Goal: Consume media (video, audio): Consume media (video, audio)

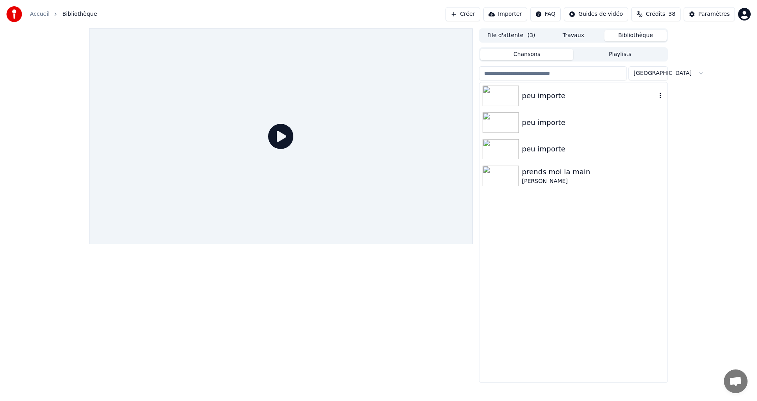
click at [507, 93] on img at bounding box center [501, 96] width 36 height 20
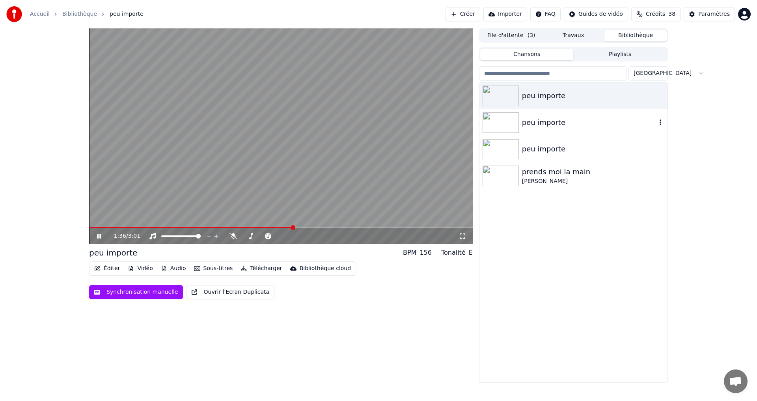
click at [557, 124] on div "peu importe" at bounding box center [589, 122] width 134 height 11
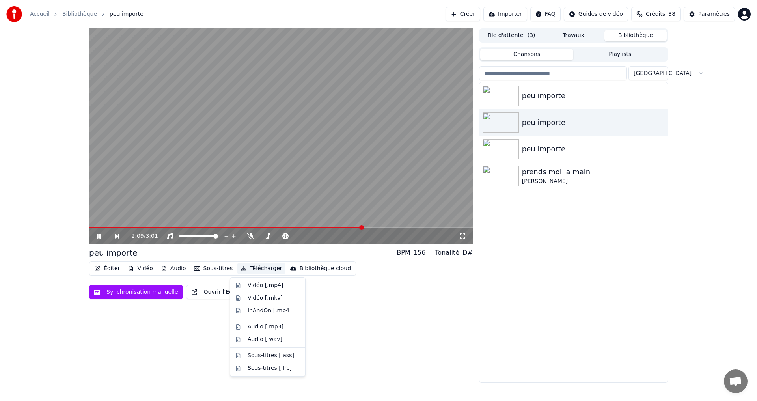
click at [254, 267] on button "Télécharger" at bounding box center [261, 268] width 48 height 11
click at [252, 283] on div "Vidéo [.mp4]" at bounding box center [265, 285] width 35 height 8
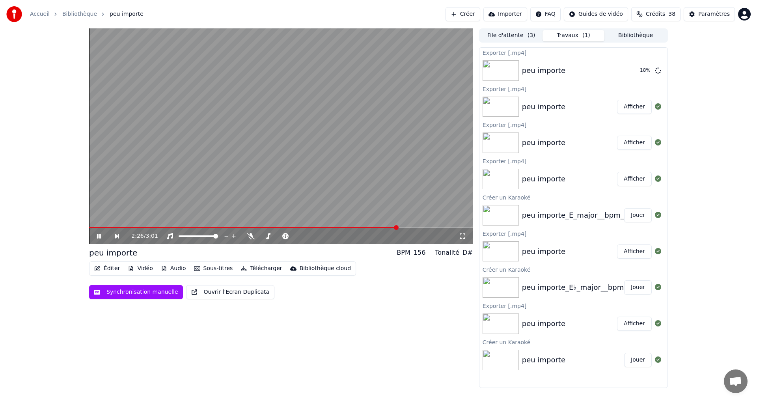
click at [101, 235] on icon at bounding box center [99, 236] width 4 height 5
click at [96, 236] on icon at bounding box center [104, 236] width 18 height 6
click at [100, 234] on icon at bounding box center [99, 236] width 4 height 5
click at [637, 77] on button "Afficher" at bounding box center [634, 70] width 35 height 14
click at [637, 75] on button "Afficher" at bounding box center [634, 70] width 35 height 14
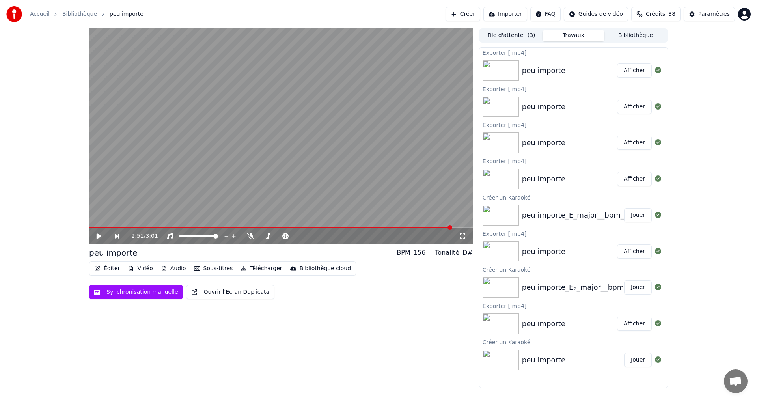
click at [631, 71] on button "Afficher" at bounding box center [634, 70] width 35 height 14
click at [639, 69] on button "Afficher" at bounding box center [634, 70] width 35 height 14
click at [637, 73] on button "Afficher" at bounding box center [634, 70] width 35 height 14
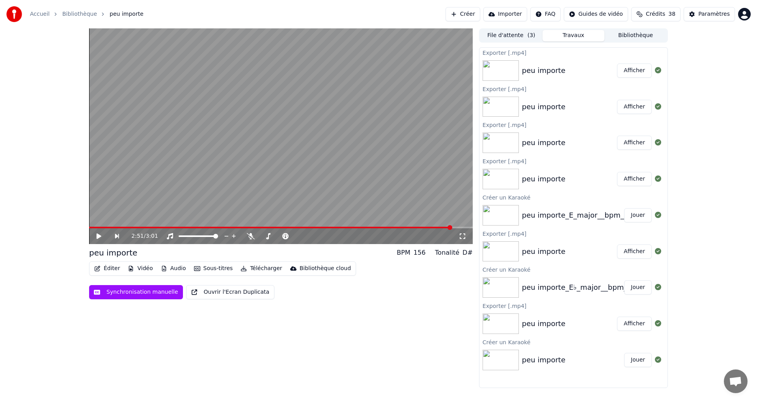
click at [707, 184] on div "2:51 / 3:01 peu importe BPM 156 Tonalité D# Éditer Vidéo Audio Sous-titres Télé…" at bounding box center [378, 208] width 757 height 360
click at [628, 323] on button "Afficher" at bounding box center [634, 324] width 35 height 14
click at [633, 253] on button "Afficher" at bounding box center [634, 251] width 35 height 14
click at [633, 181] on button "Afficher" at bounding box center [634, 179] width 35 height 14
click at [639, 140] on button "Afficher" at bounding box center [634, 143] width 35 height 14
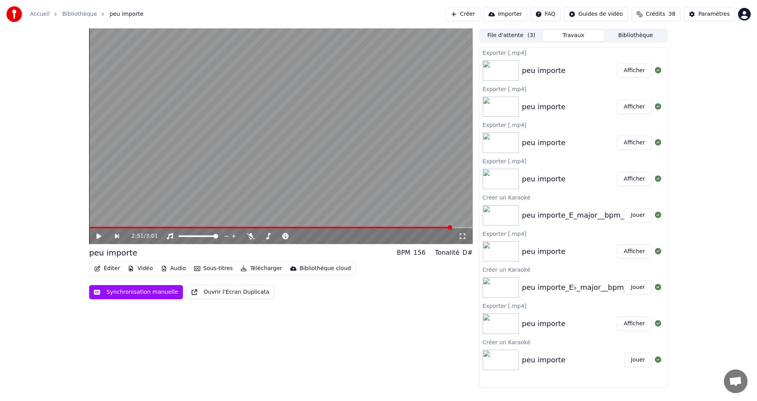
click at [635, 107] on button "Afficher" at bounding box center [634, 107] width 35 height 14
click at [640, 109] on button "Afficher" at bounding box center [634, 107] width 35 height 14
click at [639, 110] on button "Afficher" at bounding box center [634, 107] width 35 height 14
click at [598, 105] on div "peu importe" at bounding box center [569, 106] width 95 height 11
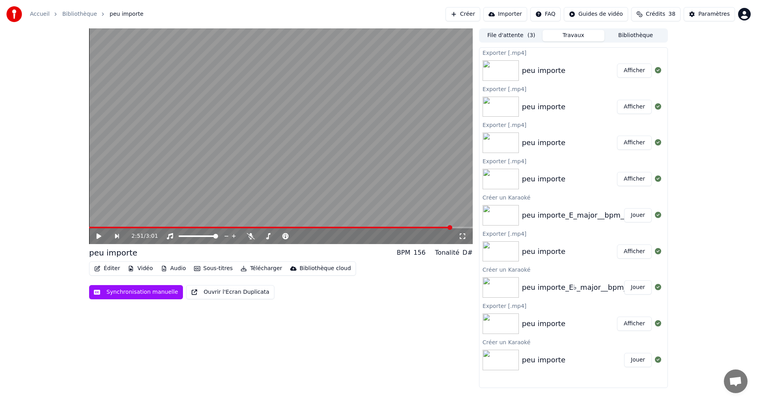
click at [542, 108] on div "peu importe" at bounding box center [543, 106] width 43 height 11
click at [491, 108] on img at bounding box center [501, 107] width 36 height 20
click at [491, 107] on img at bounding box center [501, 107] width 36 height 20
click at [636, 109] on button "Afficher" at bounding box center [634, 107] width 35 height 14
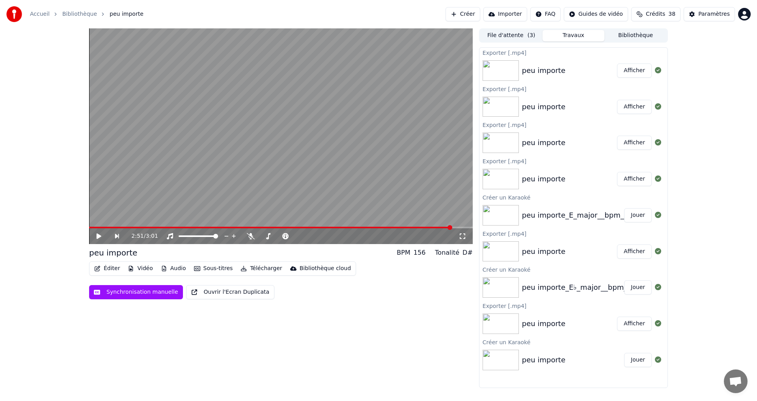
click at [633, 72] on button "Afficher" at bounding box center [634, 70] width 35 height 14
click at [635, 104] on button "Afficher" at bounding box center [634, 107] width 35 height 14
click at [636, 145] on button "Afficher" at bounding box center [634, 143] width 35 height 14
click at [634, 176] on button "Afficher" at bounding box center [634, 179] width 35 height 14
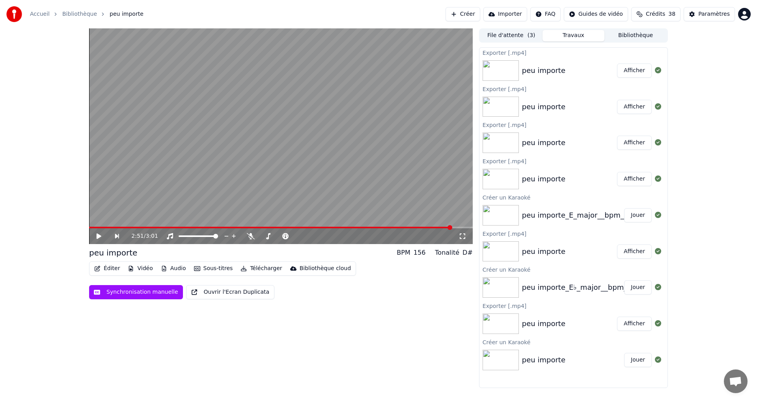
click at [633, 253] on button "Afficher" at bounding box center [634, 251] width 35 height 14
click at [640, 323] on button "Afficher" at bounding box center [634, 324] width 35 height 14
click at [639, 363] on button "Jouer" at bounding box center [638, 360] width 28 height 14
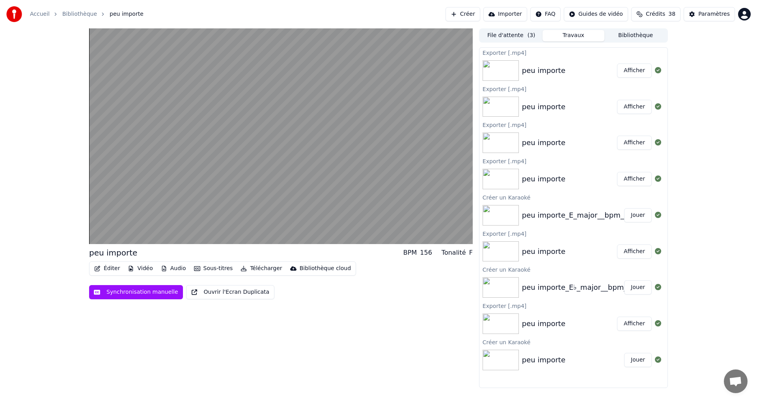
click at [629, 35] on button "Bibliothèque" at bounding box center [635, 35] width 62 height 11
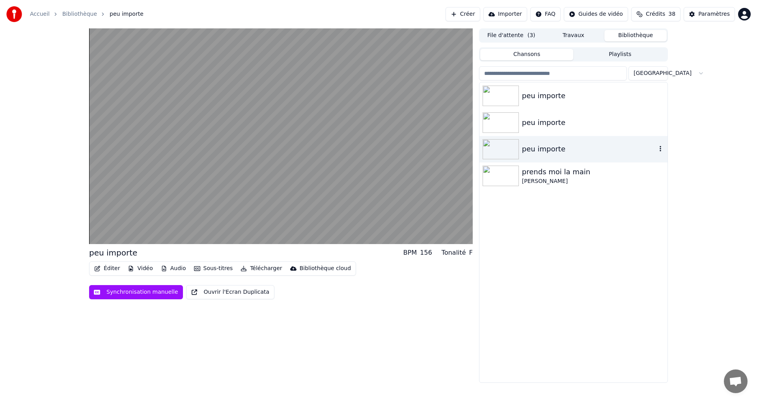
click at [575, 145] on div "peu importe" at bounding box center [589, 148] width 134 height 11
click at [572, 124] on div "peu importe" at bounding box center [589, 122] width 134 height 11
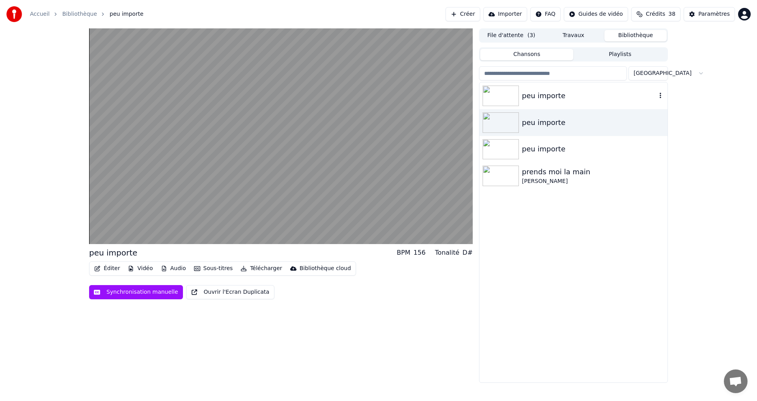
click at [558, 97] on div "peu importe" at bounding box center [589, 95] width 134 height 11
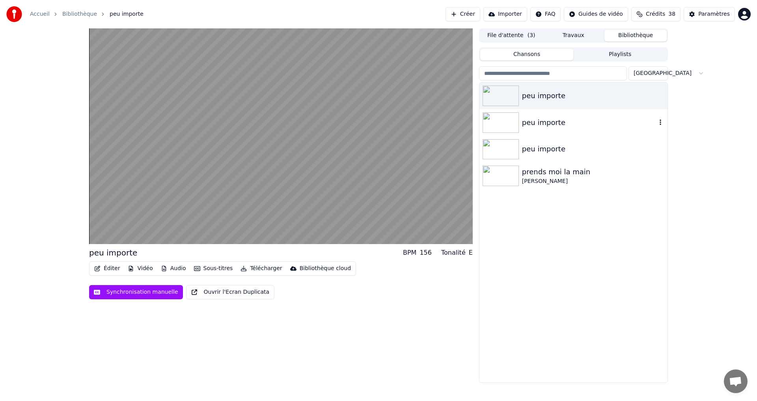
click at [546, 123] on div "peu importe" at bounding box center [589, 122] width 134 height 11
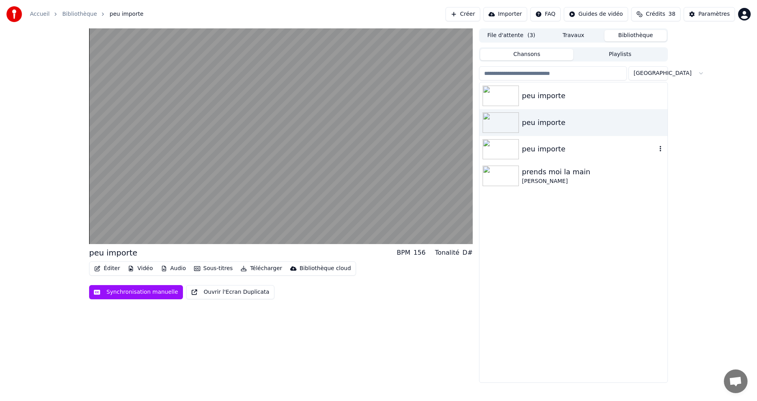
click at [605, 157] on div "peu importe" at bounding box center [573, 149] width 188 height 27
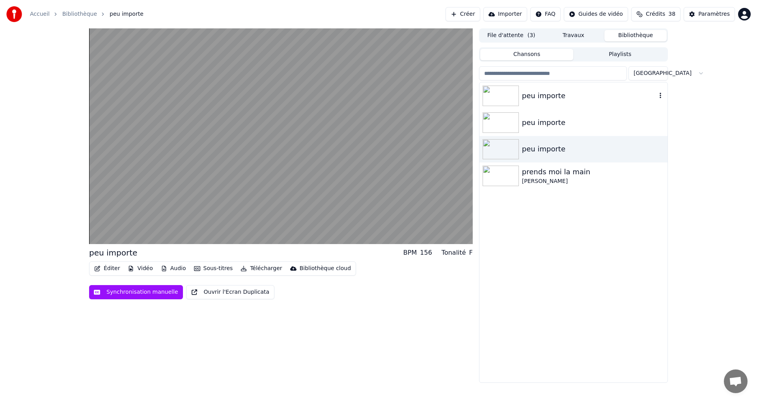
click at [582, 91] on div "peu importe" at bounding box center [589, 95] width 134 height 11
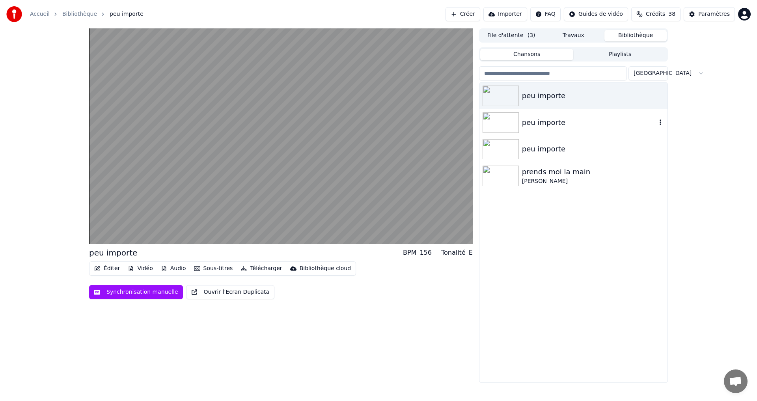
click at [571, 128] on div "peu importe" at bounding box center [589, 122] width 134 height 11
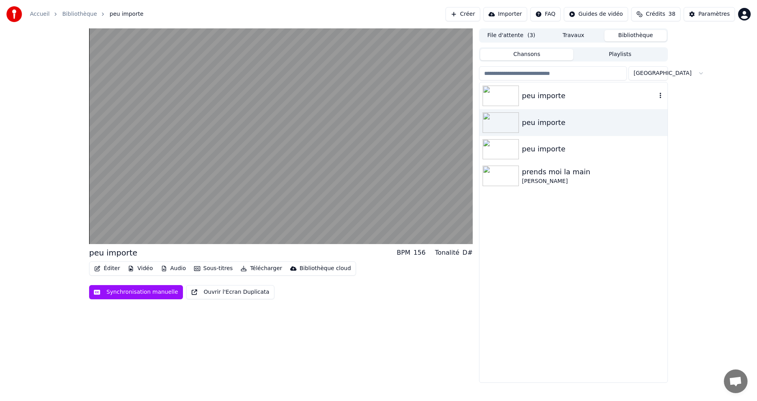
click at [561, 98] on div "peu importe" at bounding box center [589, 95] width 134 height 11
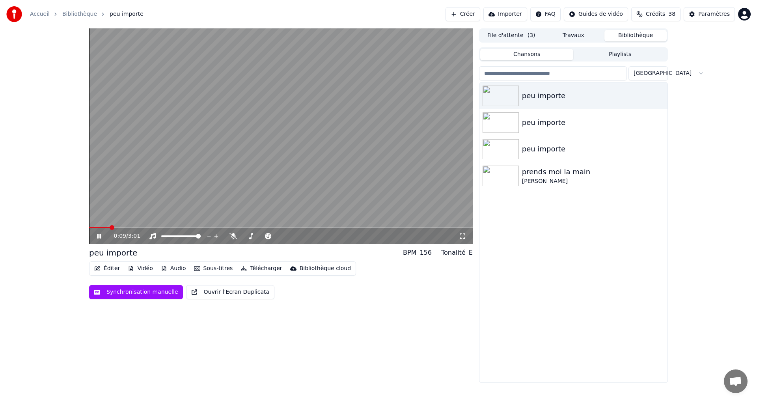
click at [103, 236] on icon at bounding box center [104, 236] width 19 height 6
